Goal: Task Accomplishment & Management: Manage account settings

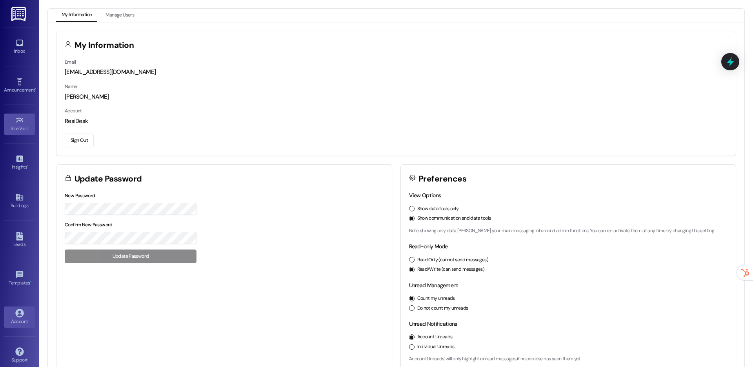
click at [20, 117] on icon at bounding box center [19, 120] width 9 height 9
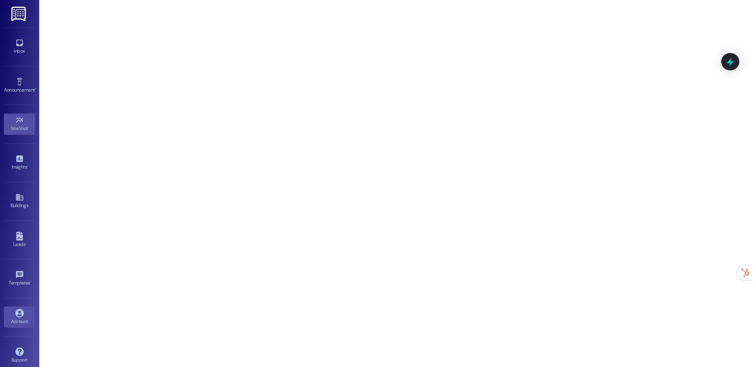
click at [18, 315] on icon at bounding box center [19, 312] width 9 height 9
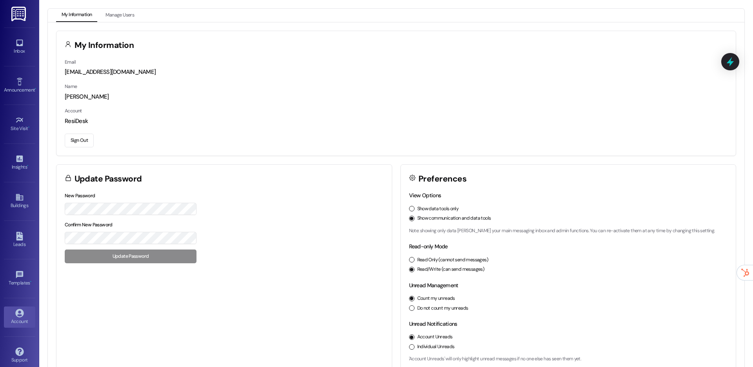
click at [86, 144] on button "Sign Out" at bounding box center [79, 140] width 29 height 14
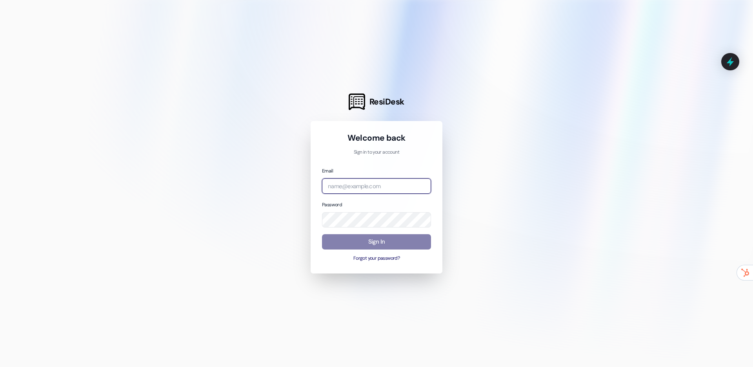
click at [365, 183] on input "email" at bounding box center [376, 185] width 109 height 15
type input "[EMAIL_ADDRESS][DOMAIN_NAME]"
